Goal: Task Accomplishment & Management: Manage account settings

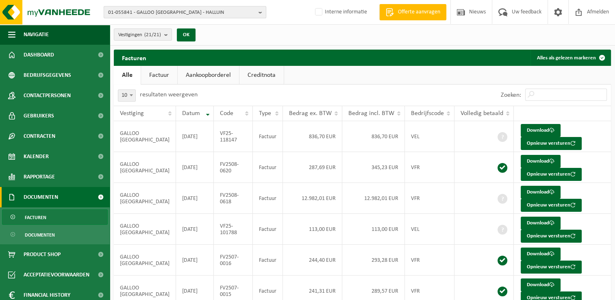
click at [203, 11] on span "01-055841 - GALLOO FRANCE - HALLUIN" at bounding box center [181, 13] width 147 height 12
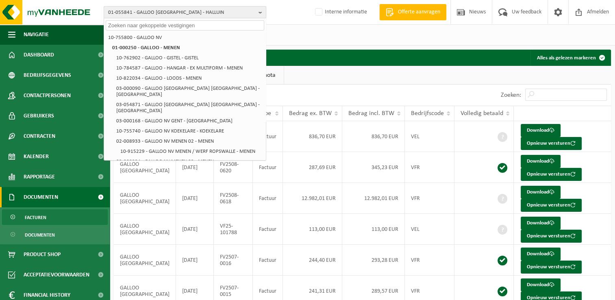
paste input "10-757878"
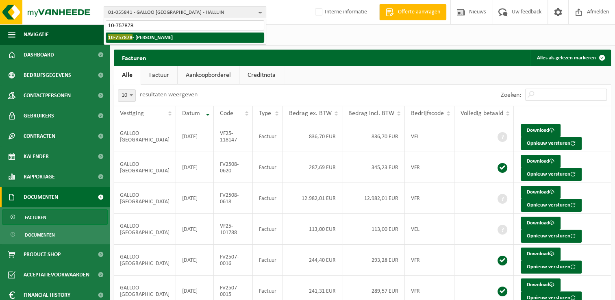
type input "10-757878"
click at [146, 40] on li "10-757878 - THIMOTHEE KEVIN - NEUFCHÂTEAU" at bounding box center [185, 38] width 159 height 10
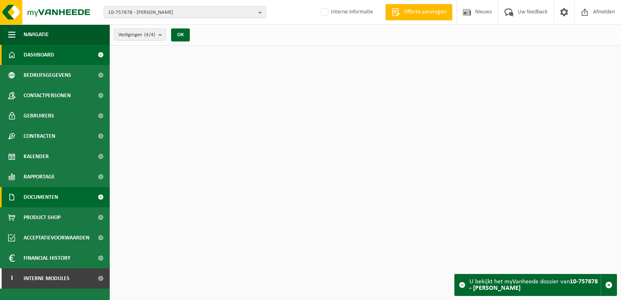
click at [52, 202] on span "Documenten" at bounding box center [41, 197] width 35 height 20
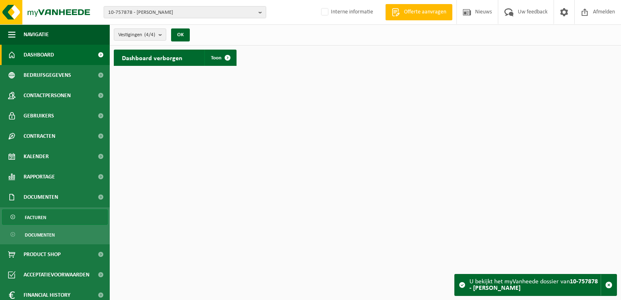
click at [48, 215] on link "Facturen" at bounding box center [55, 216] width 106 height 15
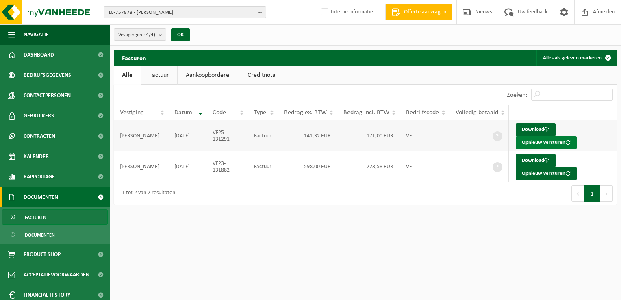
click at [529, 142] on button "Opnieuw versturen" at bounding box center [546, 142] width 61 height 13
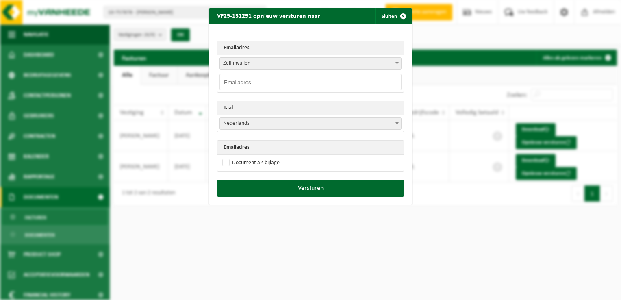
click at [242, 82] on input "email" at bounding box center [311, 82] width 182 height 16
paste input "thimothee.k@hotmail.be"
type input "thimothee.k@hotmail.be"
click at [238, 123] on span "Nederlands" at bounding box center [310, 123] width 181 height 11
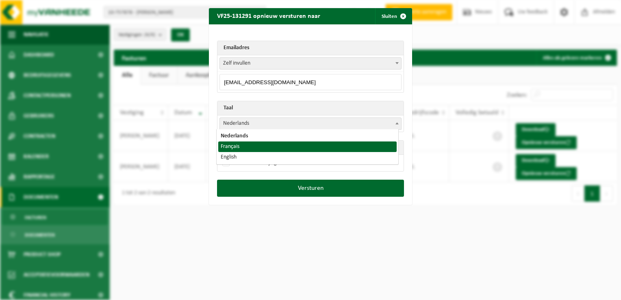
select select "fr"
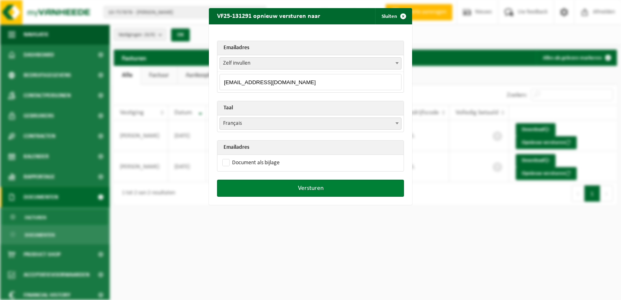
click at [296, 192] on button "Versturen" at bounding box center [310, 188] width 187 height 17
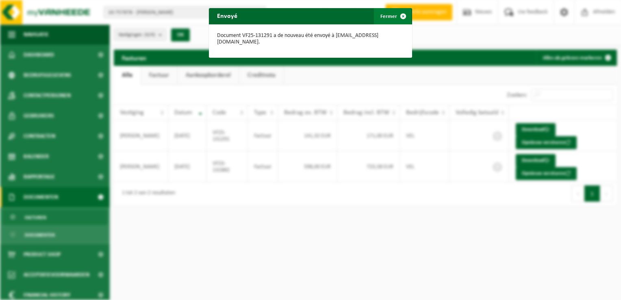
click at [399, 17] on span "button" at bounding box center [403, 16] width 16 height 16
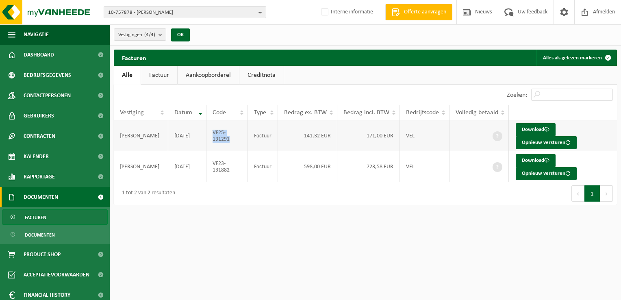
drag, startPoint x: 231, startPoint y: 141, endPoint x: 214, endPoint y: 131, distance: 20.1
click at [214, 131] on td "VF25-131291" at bounding box center [227, 135] width 41 height 31
copy td "VF25-131291"
click at [151, 15] on span "10-757878 - THIMOTHEE KEVIN - NEUFCHÂTEAU" at bounding box center [181, 13] width 147 height 12
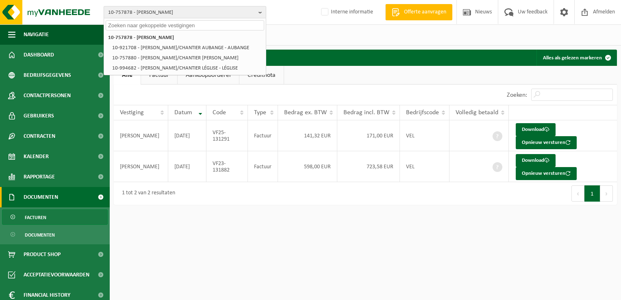
paste input "10-986153"
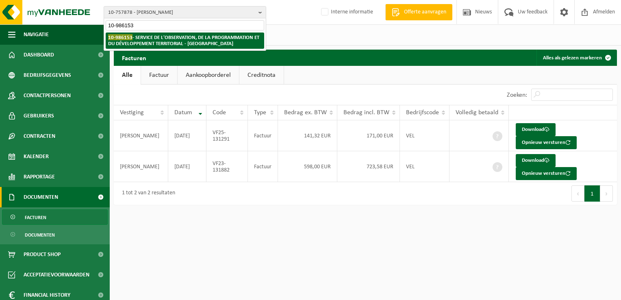
type input "10-986153"
click at [161, 39] on strong "10-986153 - SERVICE DE L'OBSERVATION, DE LA PROGRAMMATION ET DU DÉVELOPPEMENT T…" at bounding box center [183, 40] width 151 height 12
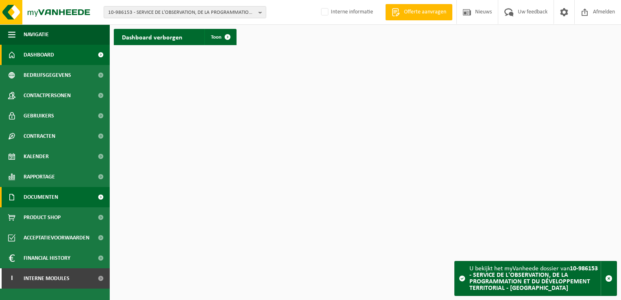
click at [56, 196] on span "Documenten" at bounding box center [41, 197] width 35 height 20
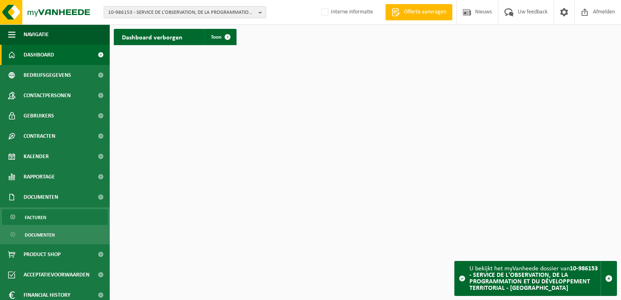
click at [39, 219] on span "Facturen" at bounding box center [36, 217] width 22 height 15
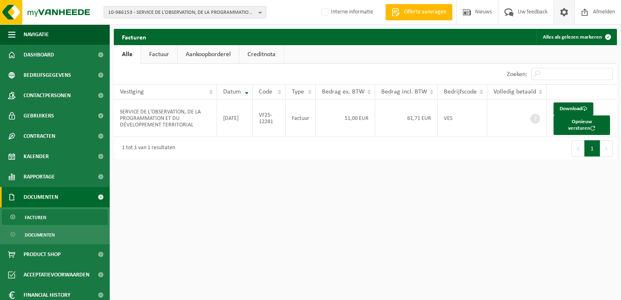
click at [565, 14] on span at bounding box center [564, 12] width 12 height 24
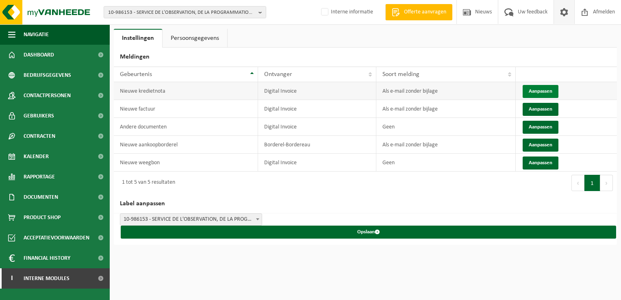
click at [532, 92] on button "Aanpassen" at bounding box center [541, 91] width 36 height 13
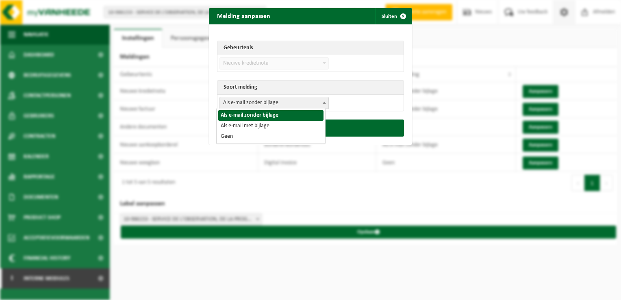
click at [265, 103] on span "Als e-mail zonder bijlage" at bounding box center [274, 102] width 109 height 11
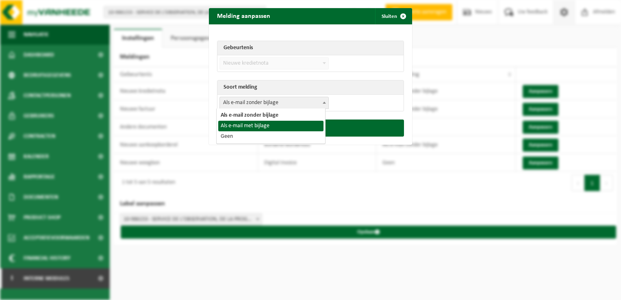
select select "3"
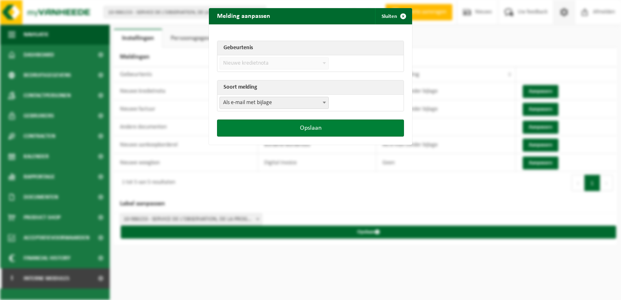
click at [282, 131] on button "Opslaan" at bounding box center [310, 128] width 187 height 17
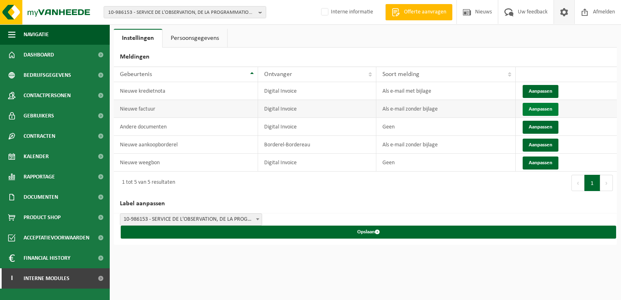
click at [531, 108] on button "Aanpassen" at bounding box center [541, 109] width 36 height 13
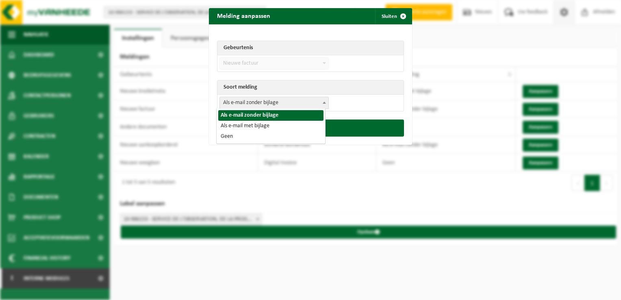
drag, startPoint x: 276, startPoint y: 98, endPoint x: 258, endPoint y: 124, distance: 31.5
click at [274, 102] on span "Als e-mail zonder bijlage" at bounding box center [274, 102] width 109 height 11
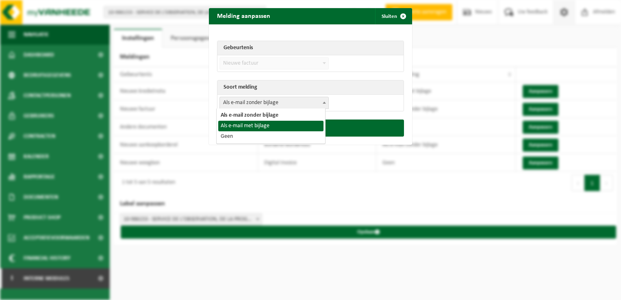
select select "3"
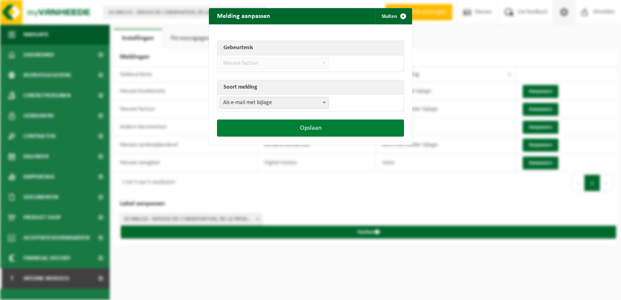
click at [315, 127] on button "Opslaan" at bounding box center [310, 128] width 187 height 17
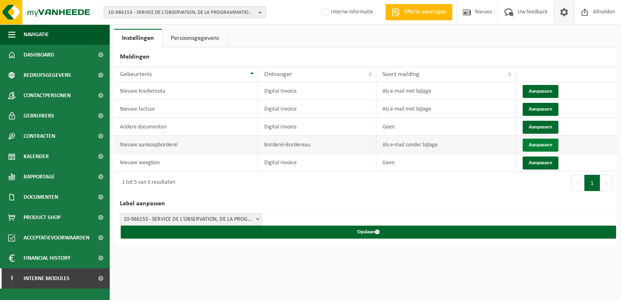
click at [529, 146] on button "Aanpassen" at bounding box center [541, 145] width 36 height 13
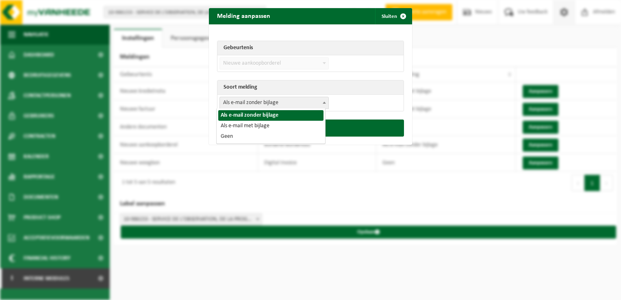
click at [249, 104] on span "Als e-mail zonder bijlage" at bounding box center [274, 102] width 109 height 11
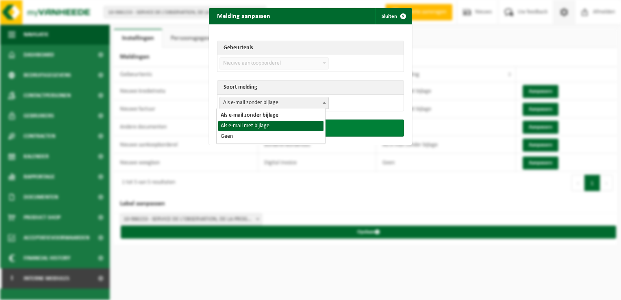
drag, startPoint x: 249, startPoint y: 119, endPoint x: 261, endPoint y: 126, distance: 13.9
select select "3"
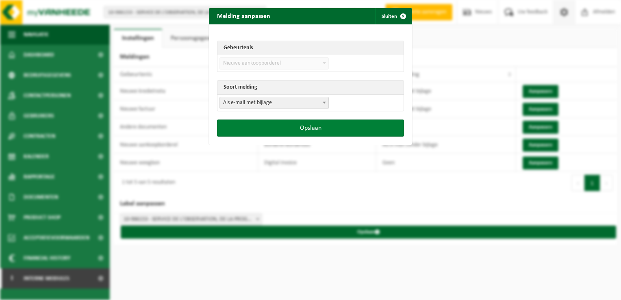
click at [286, 128] on button "Opslaan" at bounding box center [310, 128] width 187 height 17
